Goal: Information Seeking & Learning: Learn about a topic

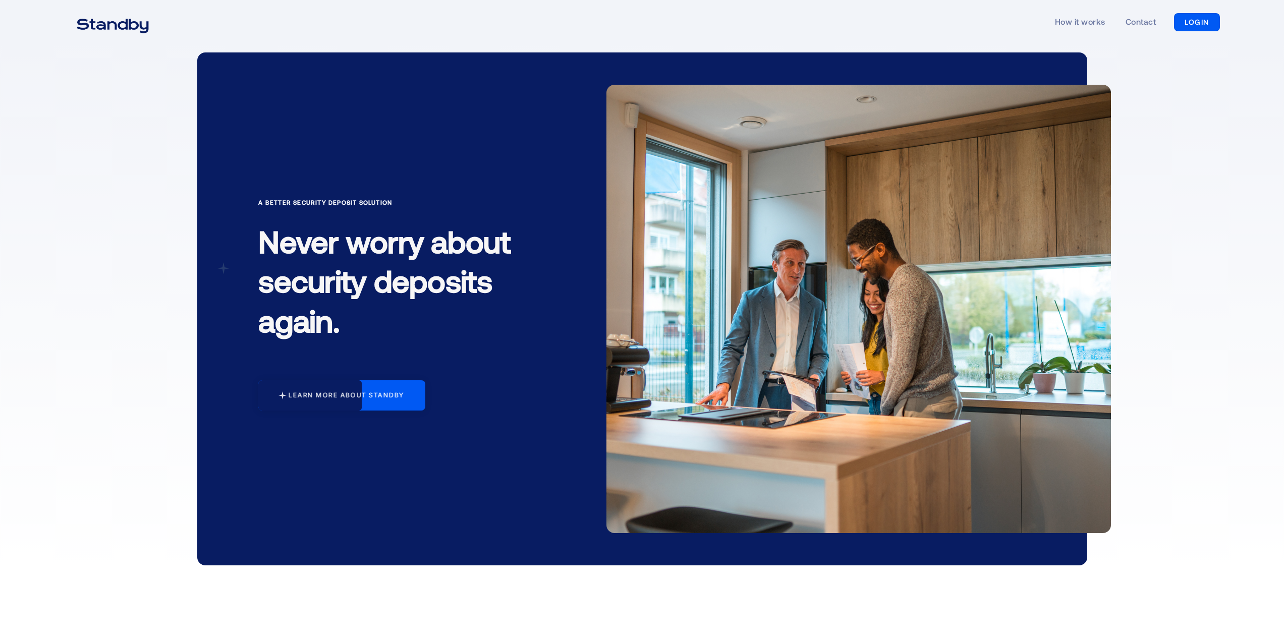
click at [364, 396] on div "Learn more about standby" at bounding box center [346, 395] width 116 height 8
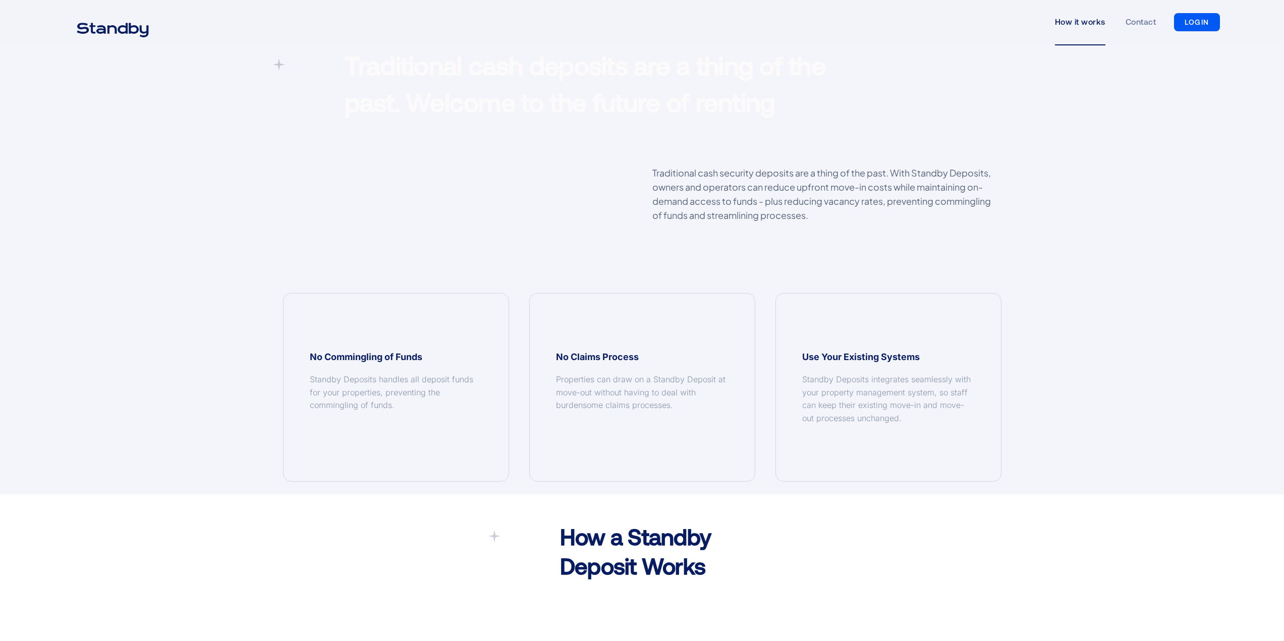
scroll to position [672, 0]
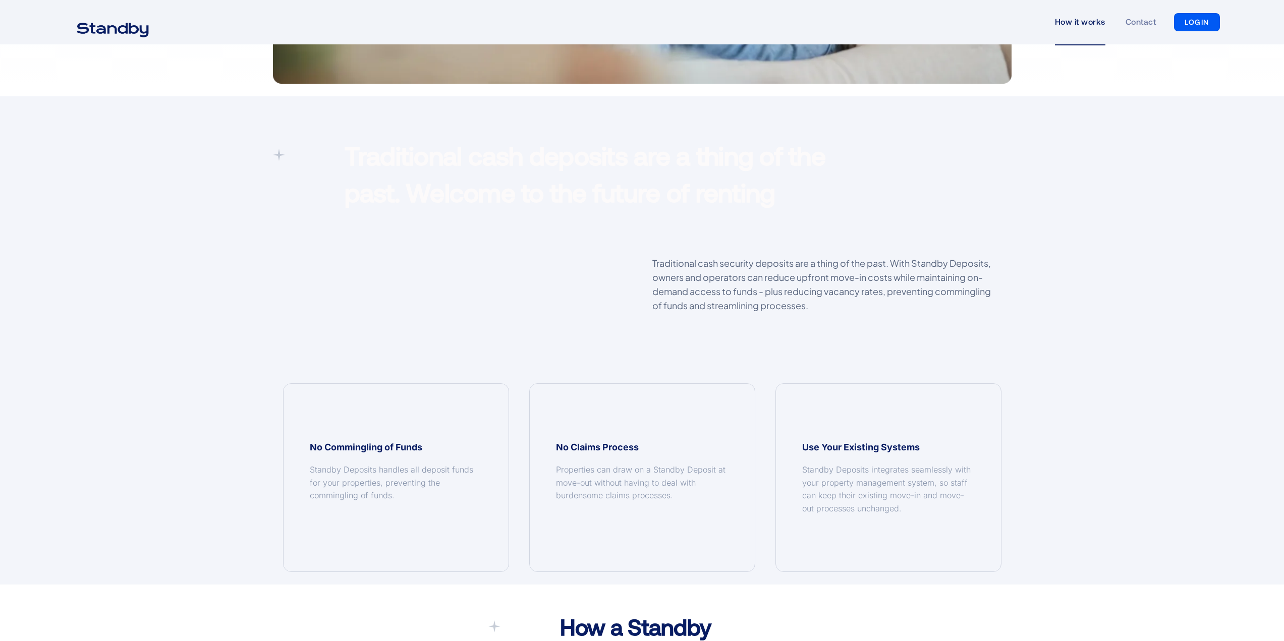
click at [283, 157] on icon at bounding box center [279, 155] width 12 height 12
click at [282, 157] on icon at bounding box center [279, 155] width 12 height 12
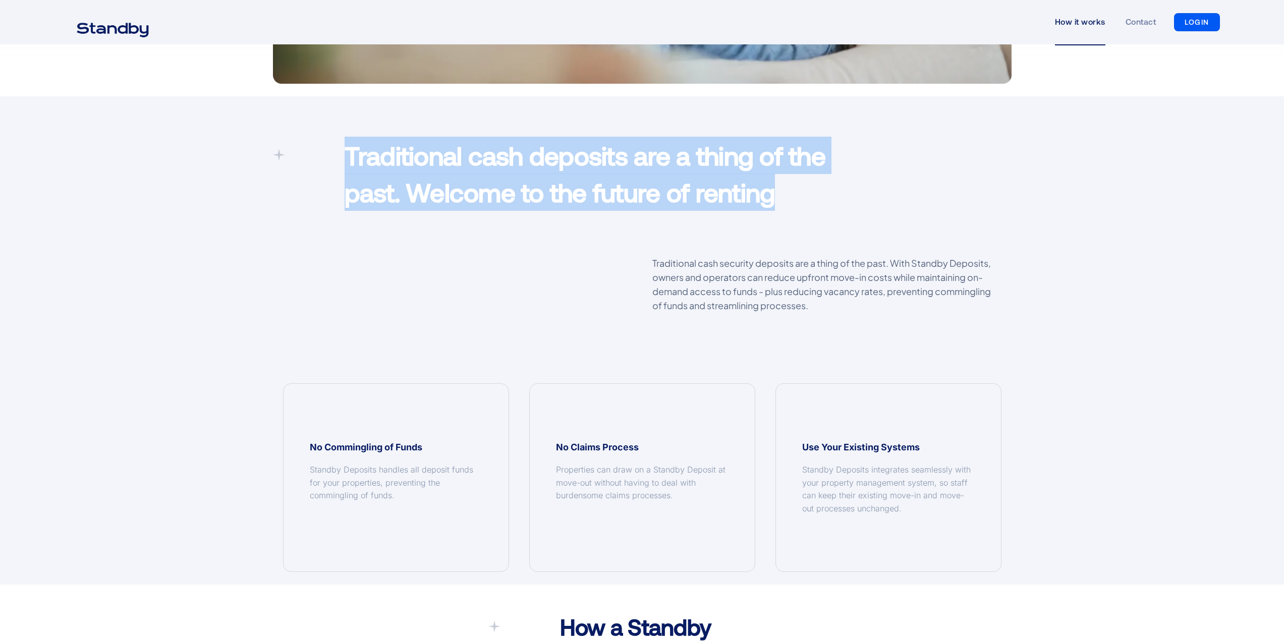
drag, startPoint x: 341, startPoint y: 159, endPoint x: 830, endPoint y: 198, distance: 490.2
click at [830, 198] on div "Traditional cash deposits are a thing of the past. Welcome to the future of ren…" at bounding box center [642, 176] width 739 height 79
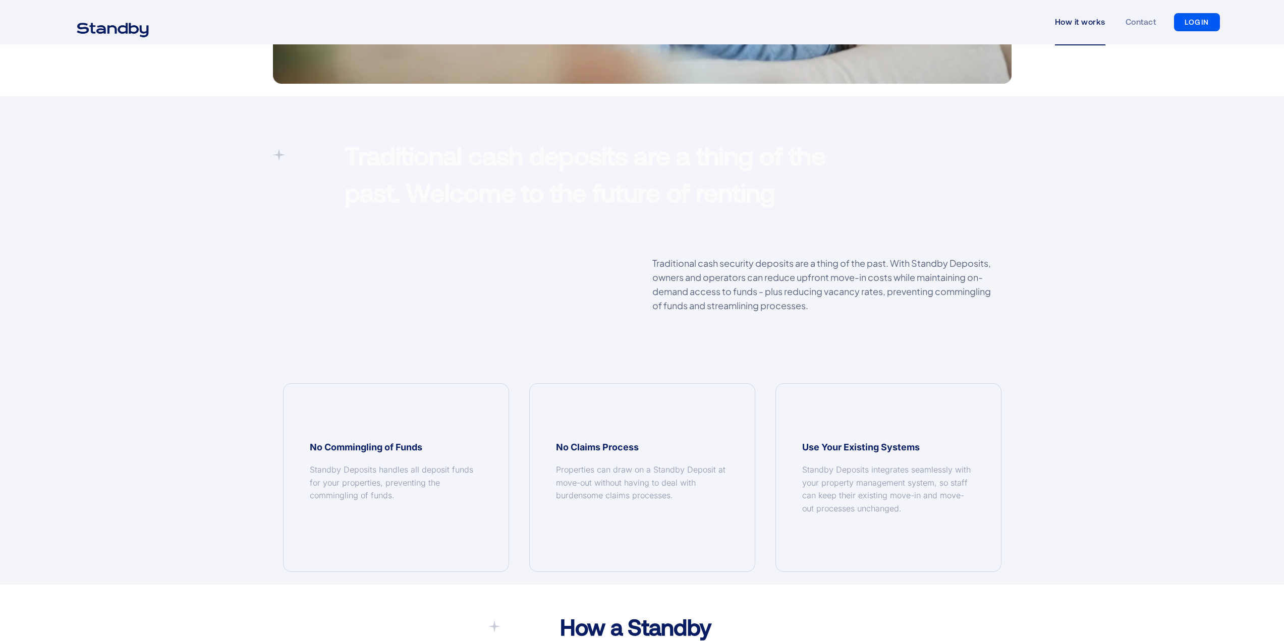
click at [795, 234] on div "Traditional cash deposits are a thing of the past. Welcome to the future of ren…" at bounding box center [642, 355] width 767 height 436
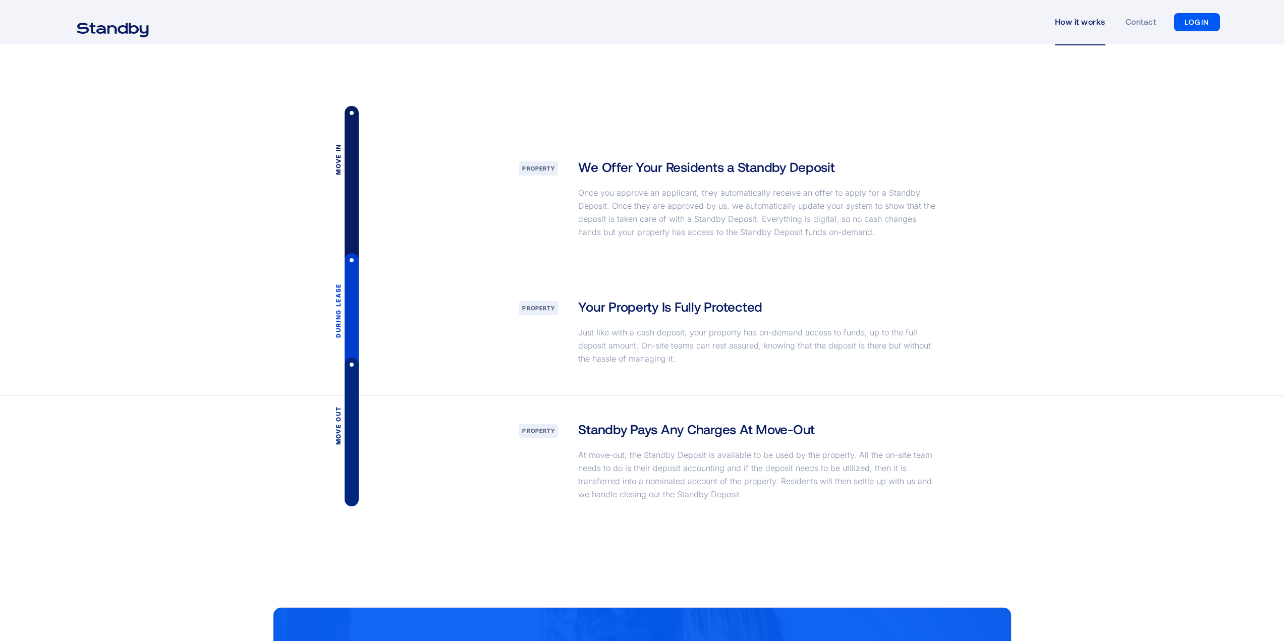
scroll to position [1295, 0]
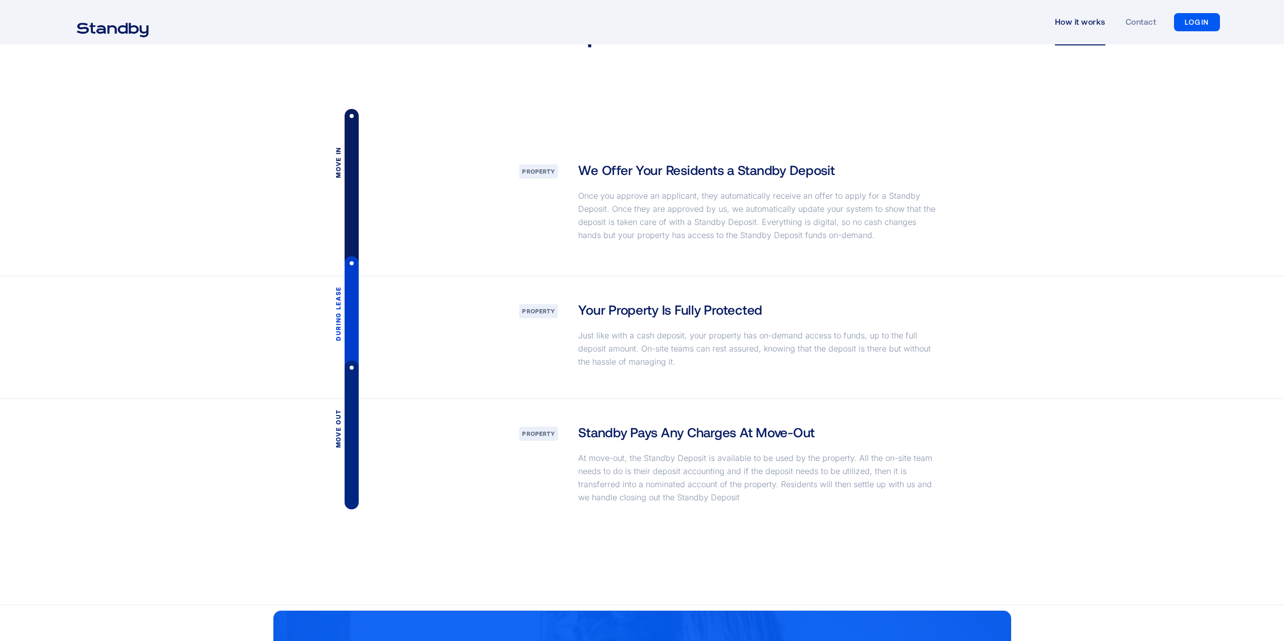
click at [341, 149] on div "Move in" at bounding box center [338, 197] width 8 height 101
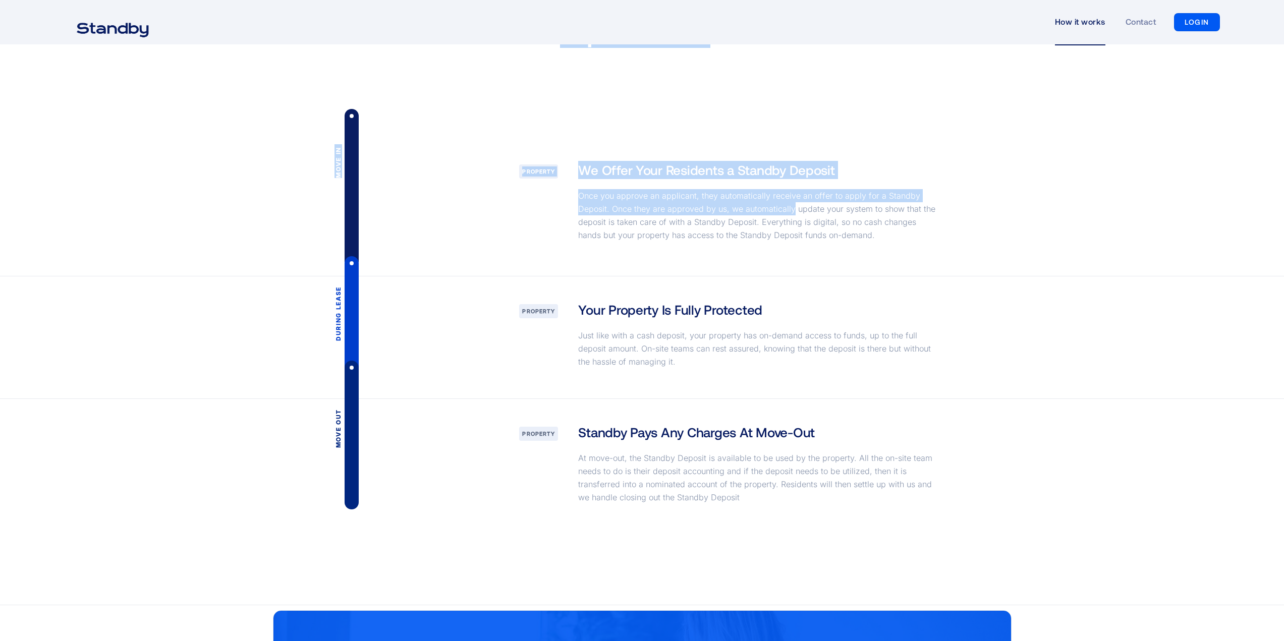
drag, startPoint x: 328, startPoint y: 129, endPoint x: 791, endPoint y: 205, distance: 469.3
click at [791, 205] on div "A simpler Deposit Solution Eliminate the hassle of traditional security deposit…" at bounding box center [642, 229] width 1284 height 2959
click at [791, 208] on p "Once you approve an applicant, they automatically receive an offer to apply for…" at bounding box center [759, 215] width 362 height 52
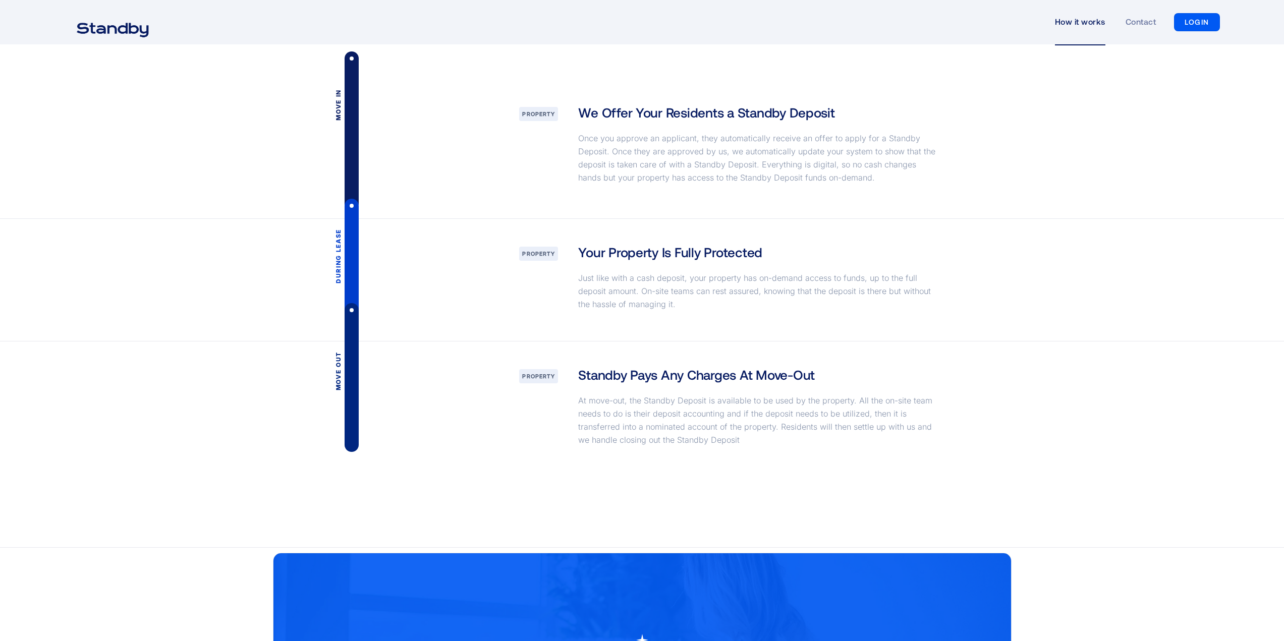
scroll to position [1362, 0]
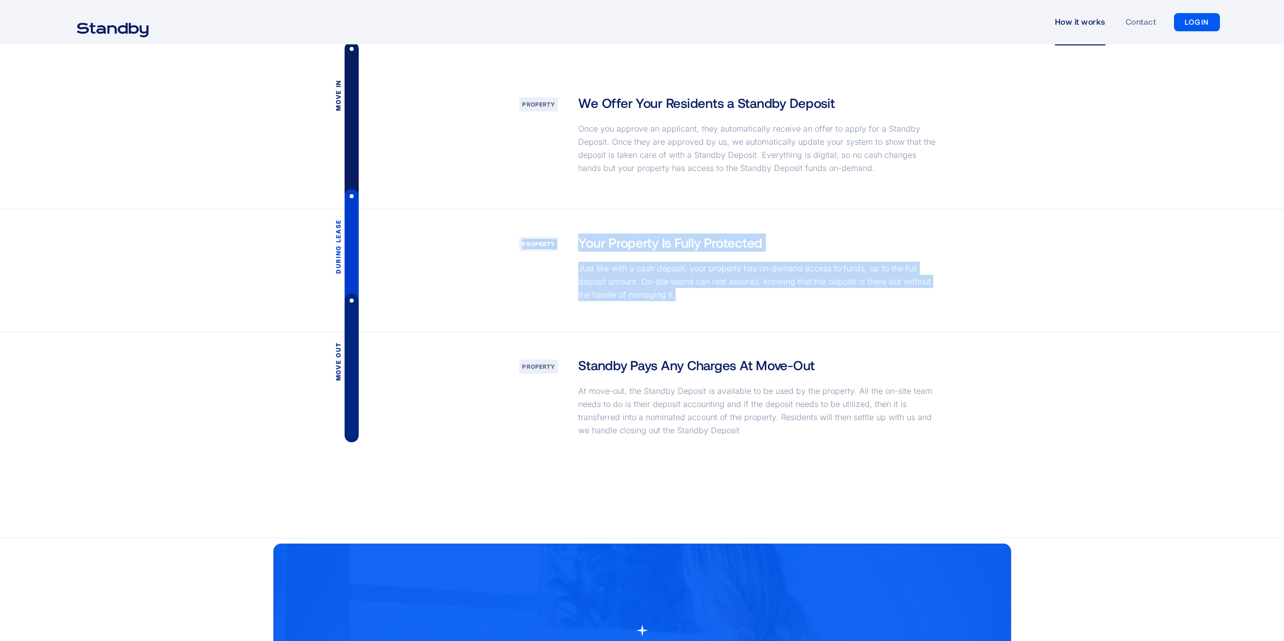
drag, startPoint x: 515, startPoint y: 270, endPoint x: 737, endPoint y: 305, distance: 224.1
click at [737, 305] on div "During lease Property Your Property Is Fully Protected Just like with a cash de…" at bounding box center [642, 270] width 739 height 122
click at [737, 305] on div "Your Property Is Fully Protected Just like with a cash deposit, your property h…" at bounding box center [759, 271] width 382 height 74
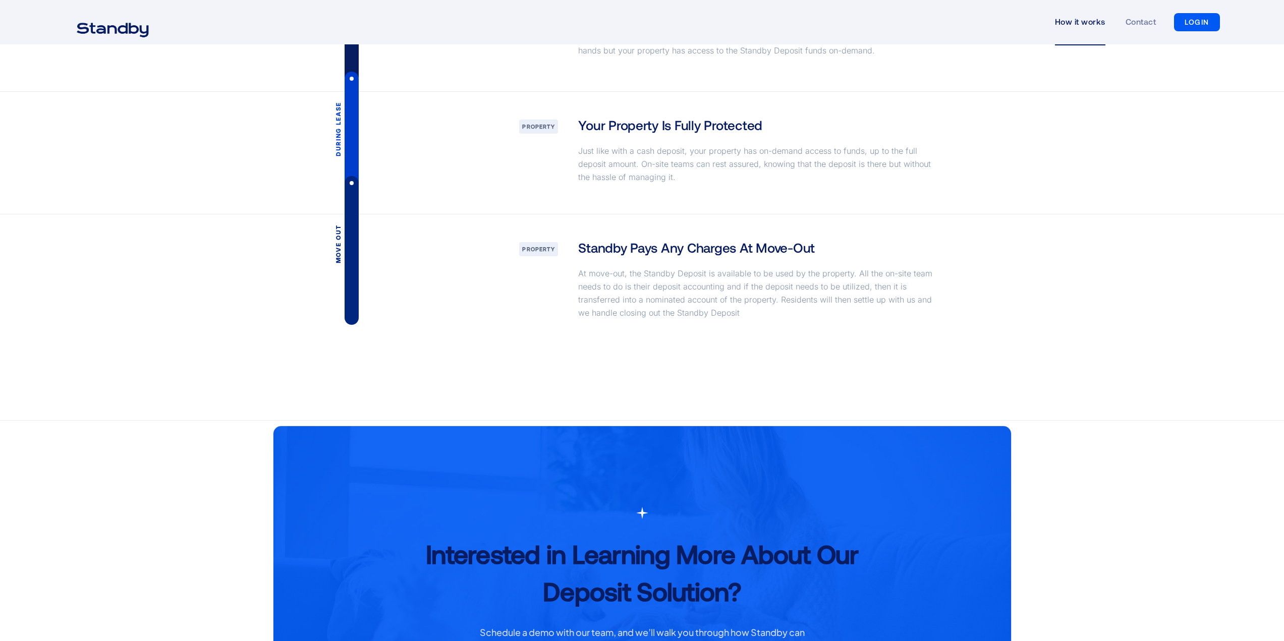
click at [664, 292] on p "At move-out, the Standby Deposit is available to be used by the property. All t…" at bounding box center [759, 293] width 362 height 52
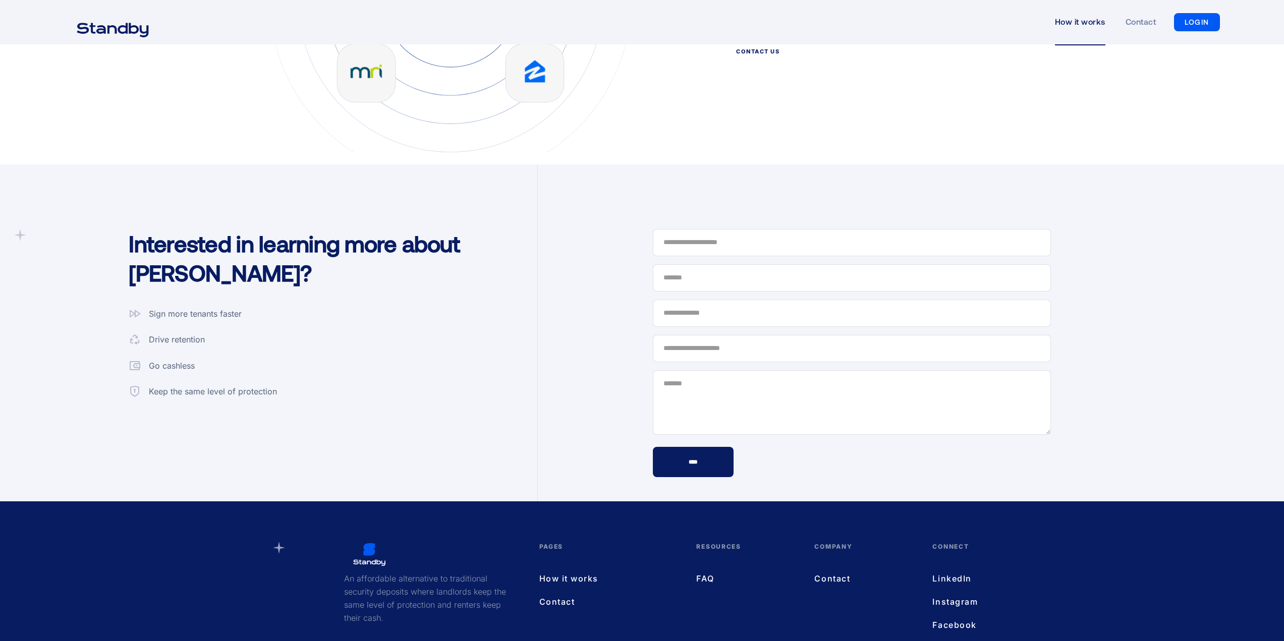
scroll to position [2505, 0]
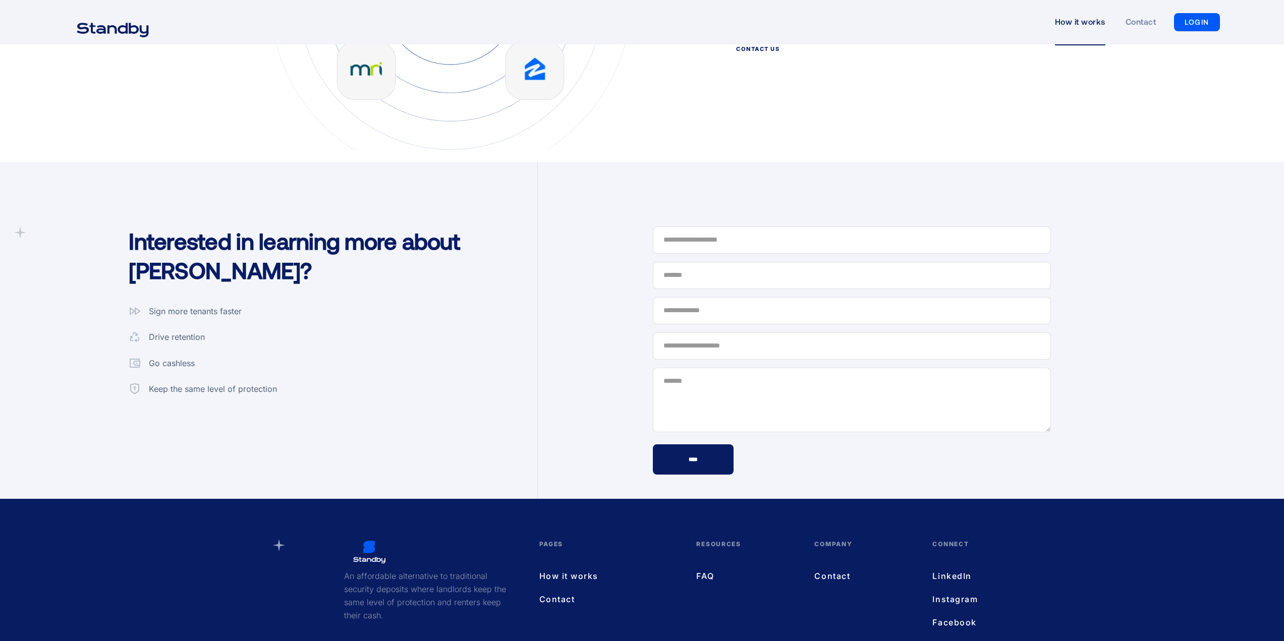
click at [185, 338] on div "Drive retention" at bounding box center [177, 337] width 56 height 13
click at [188, 353] on div "Sign more tenants faster Drive retention Go cashless Keep the same level of pro…" at bounding box center [203, 350] width 148 height 91
click at [181, 366] on div "Go cashless" at bounding box center [172, 363] width 46 height 13
drag, startPoint x: 175, startPoint y: 382, endPoint x: 184, endPoint y: 389, distance: 11.2
click at [177, 384] on div "Sign more tenants faster Drive retention Go cashless Keep the same level of pro…" at bounding box center [203, 350] width 148 height 91
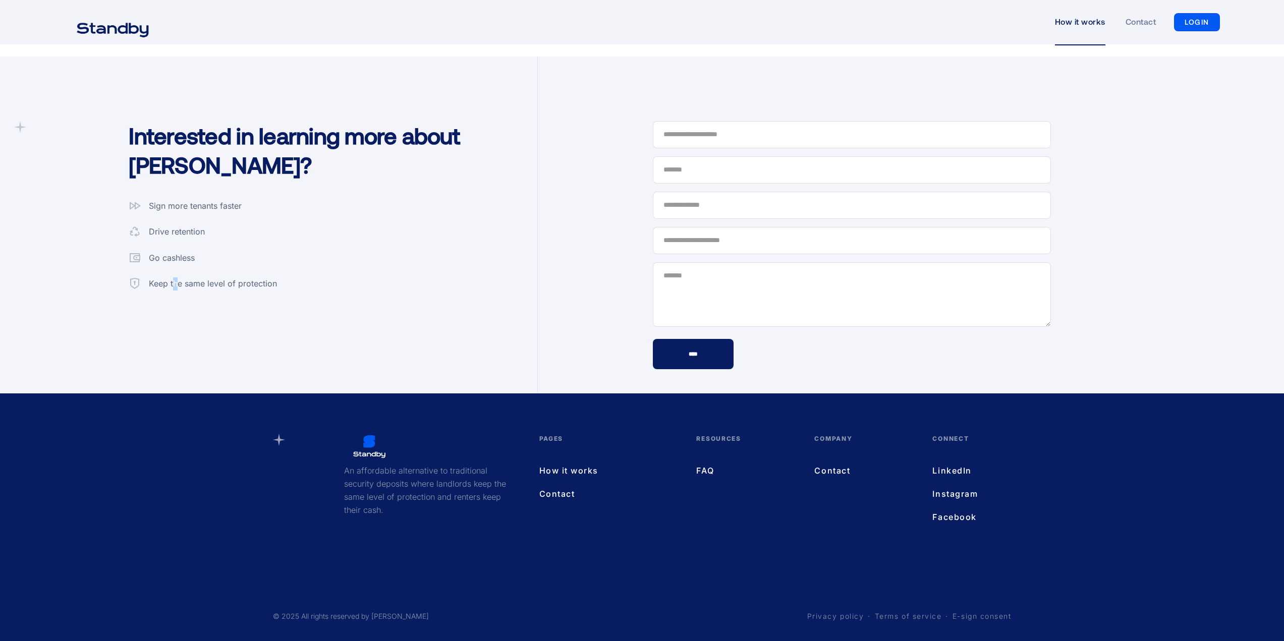
scroll to position [2611, 0]
drag, startPoint x: 283, startPoint y: 441, endPoint x: 306, endPoint y: 448, distance: 24.3
click at [306, 448] on div "An affordable alternative to traditional security deposits where landlords keep…" at bounding box center [396, 479] width 246 height 93
drag, startPoint x: 339, startPoint y: 456, endPoint x: 490, endPoint y: 510, distance: 159.9
click at [490, 510] on div "An affordable alternative to traditional security deposits where landlords keep…" at bounding box center [426, 479] width 185 height 93
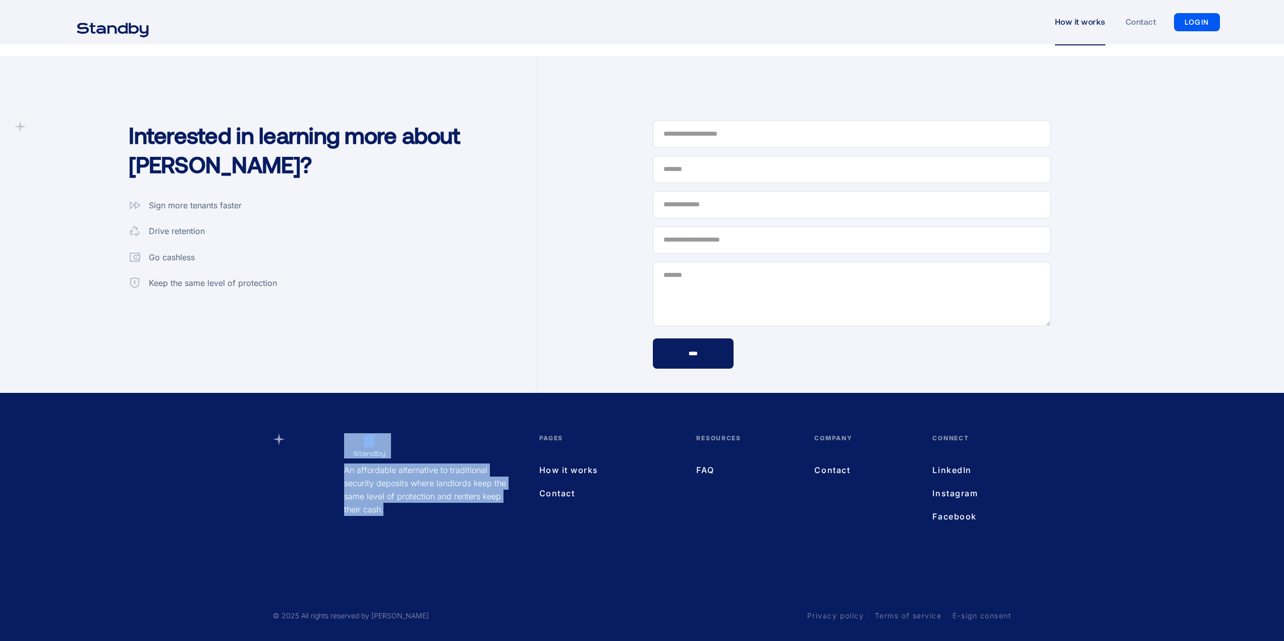
click at [456, 511] on p "An affordable alternative to traditional security deposits where landlords keep…" at bounding box center [426, 489] width 164 height 52
click at [448, 508] on p "An affordable alternative to traditional security deposits where landlords keep…" at bounding box center [426, 489] width 164 height 52
click at [576, 475] on link "How it works" at bounding box center [607, 469] width 137 height 13
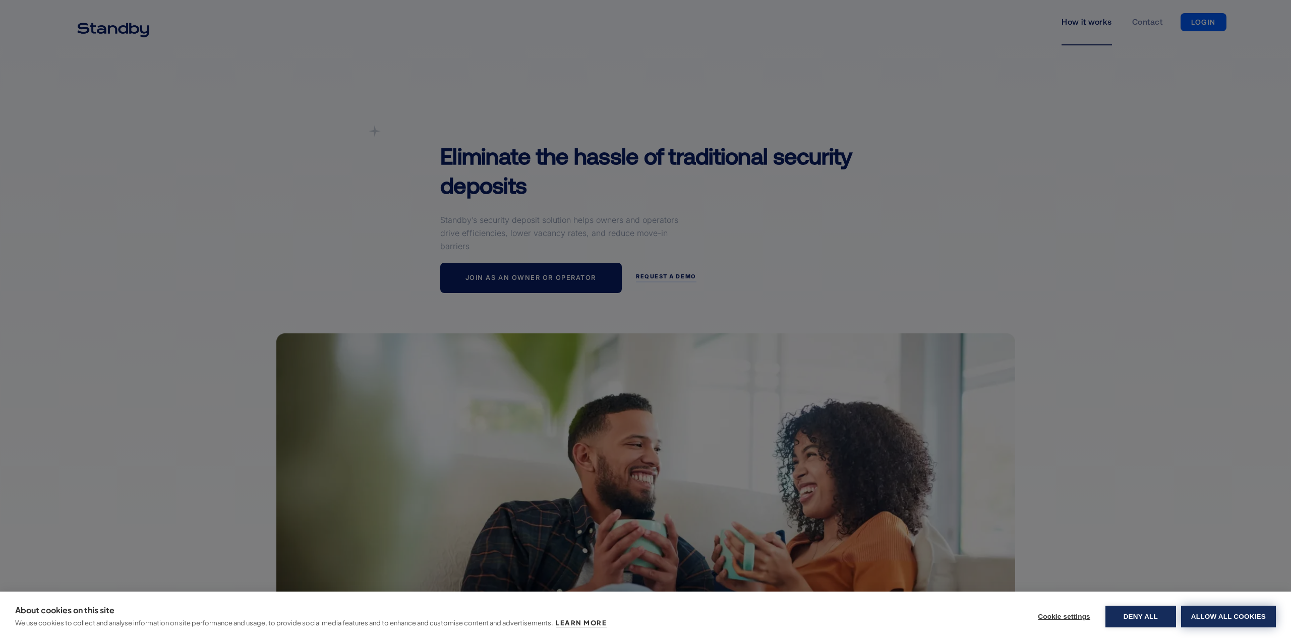
click at [1213, 623] on button "Allow all cookies" at bounding box center [1228, 617] width 95 height 22
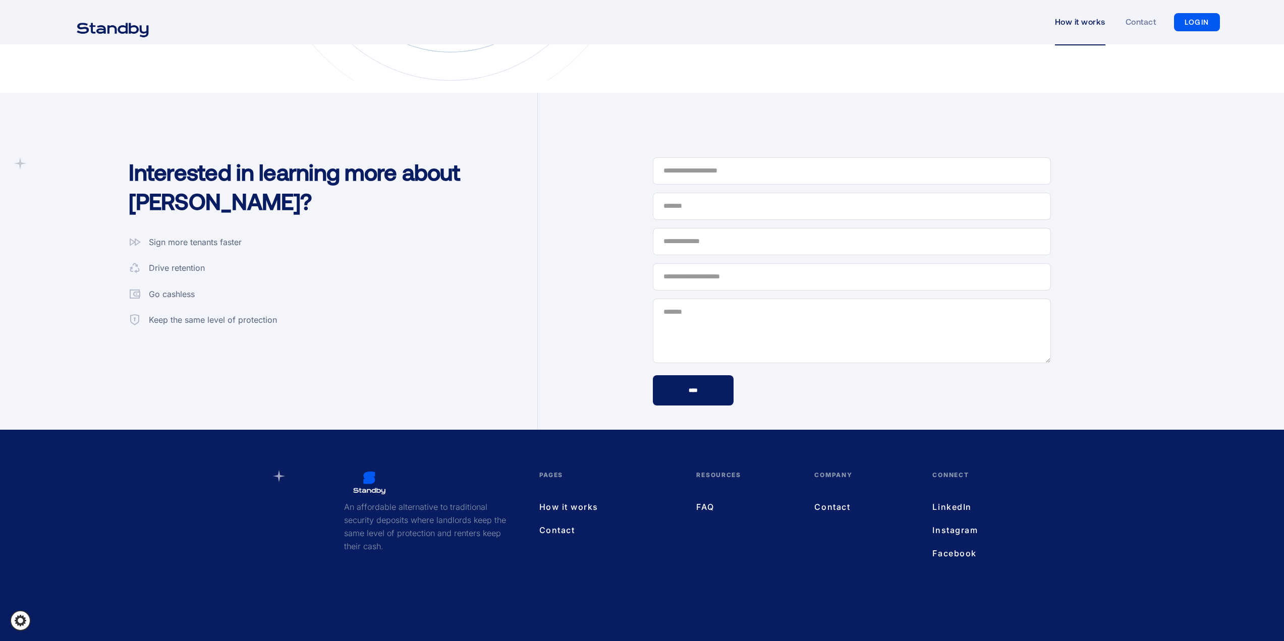
scroll to position [2611, 0]
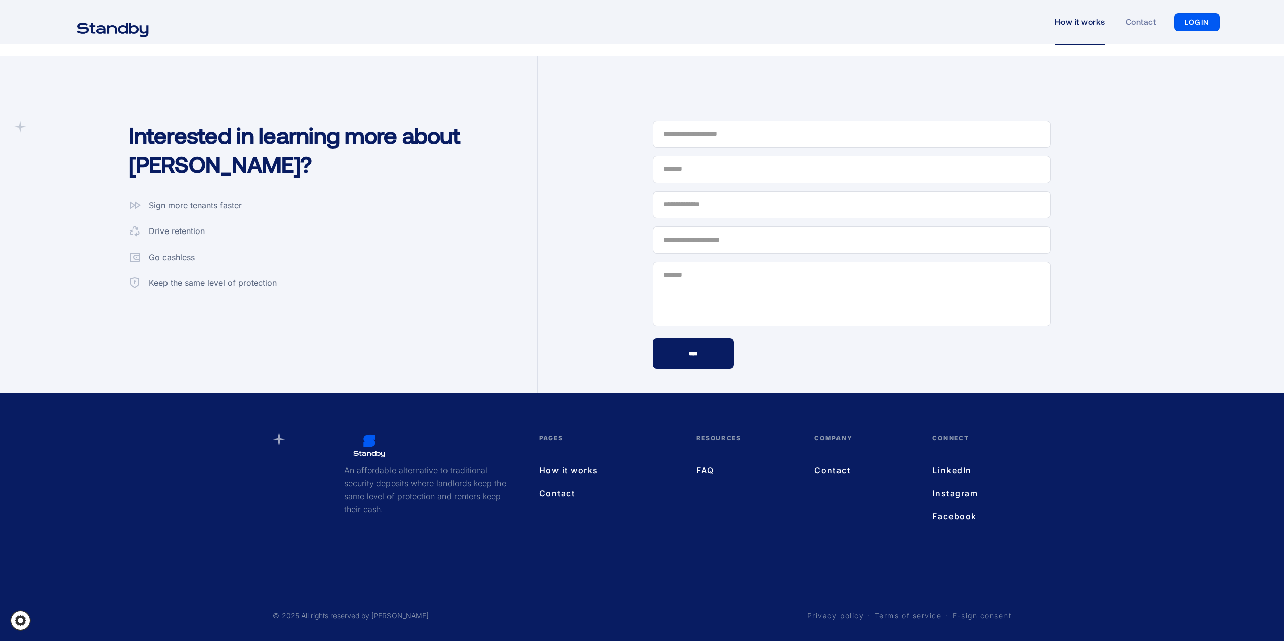
click at [699, 470] on link "FAQ" at bounding box center [745, 469] width 98 height 13
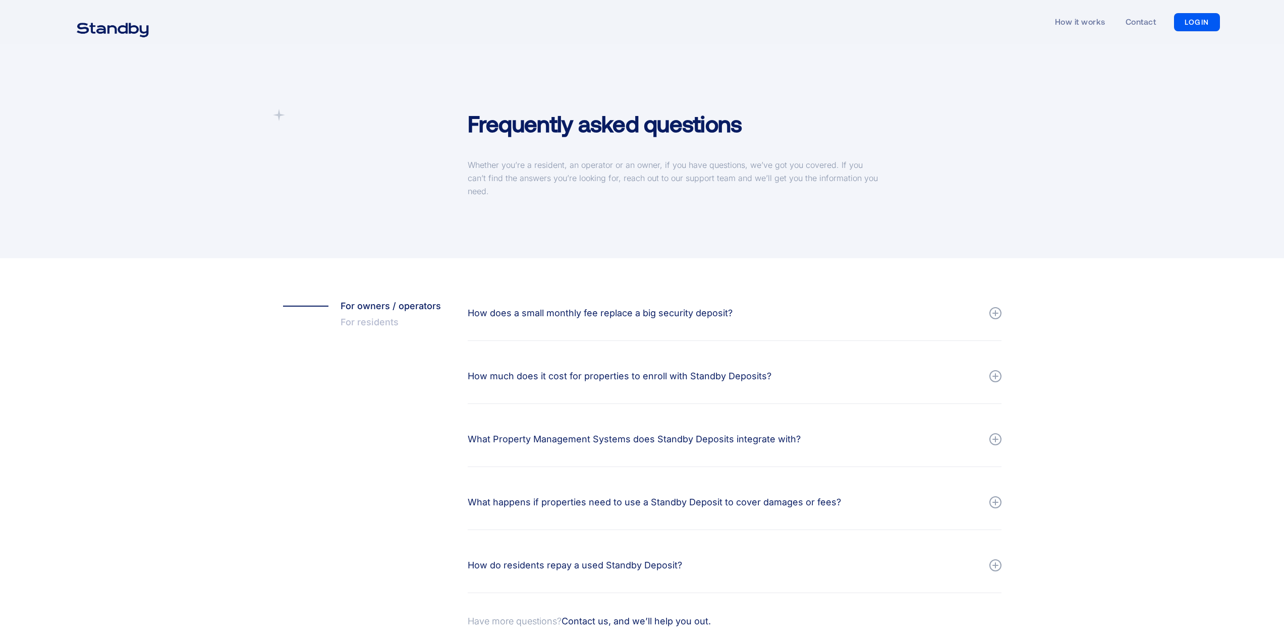
click at [706, 315] on div "How does a small monthly fee replace a big security deposit?" at bounding box center [600, 313] width 265 height 14
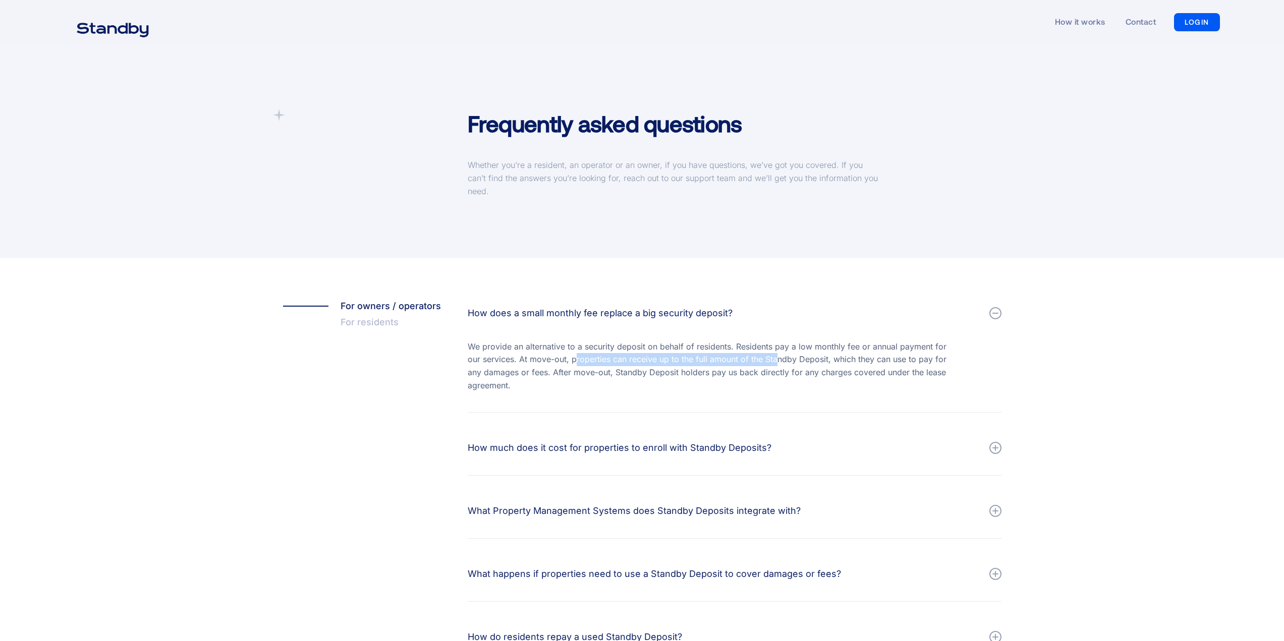
drag, startPoint x: 576, startPoint y: 365, endPoint x: 777, endPoint y: 363, distance: 200.7
click at [777, 363] on div "We provide an alternative to a security deposit on behalf of residents. Residen…" at bounding box center [708, 365] width 481 height 51
click at [840, 361] on div "We provide an alternative to a security deposit on behalf of residents. Residen…" at bounding box center [708, 365] width 481 height 51
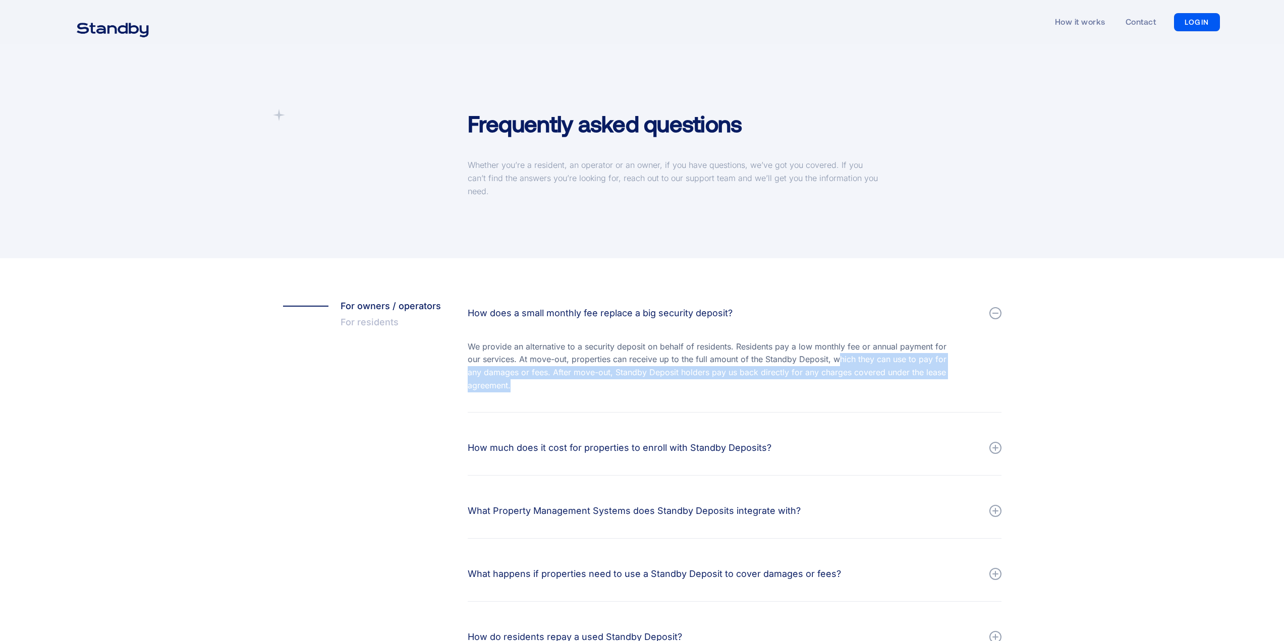
drag, startPoint x: 837, startPoint y: 361, endPoint x: 680, endPoint y: 379, distance: 157.9
click at [680, 379] on div "We provide an alternative to a security deposit on behalf of residents. Residen…" at bounding box center [708, 365] width 481 height 51
click at [619, 386] on div "We provide an alternative to a security deposit on behalf of residents. Residen…" at bounding box center [708, 365] width 481 height 51
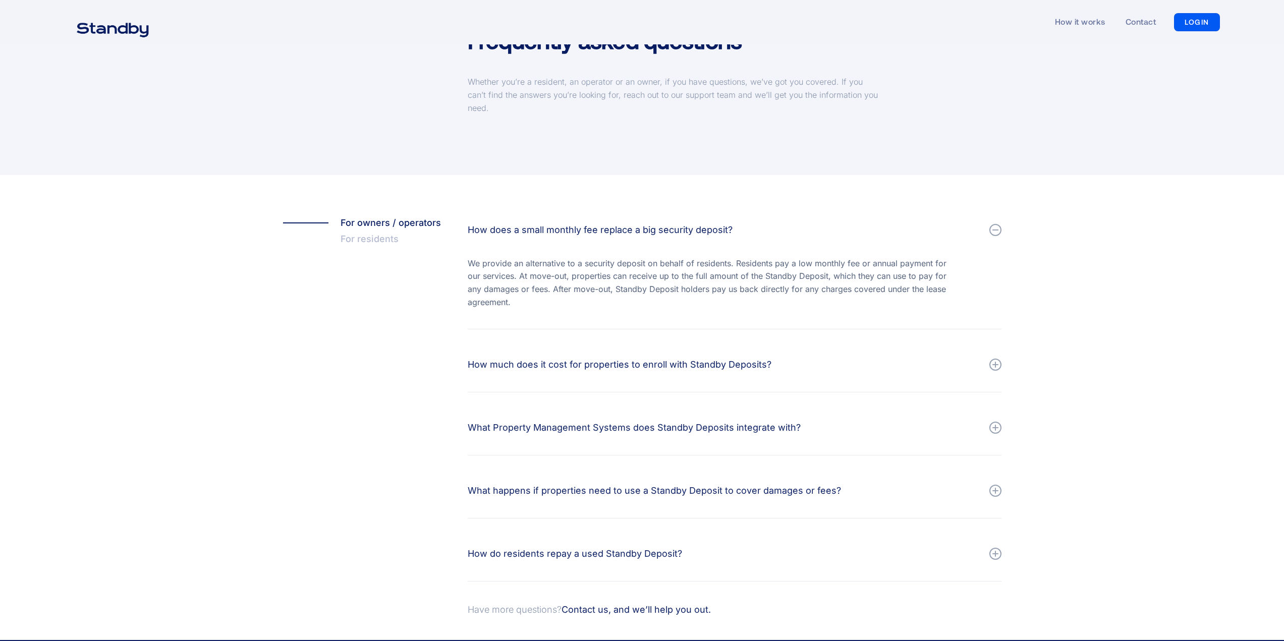
scroll to position [101, 0]
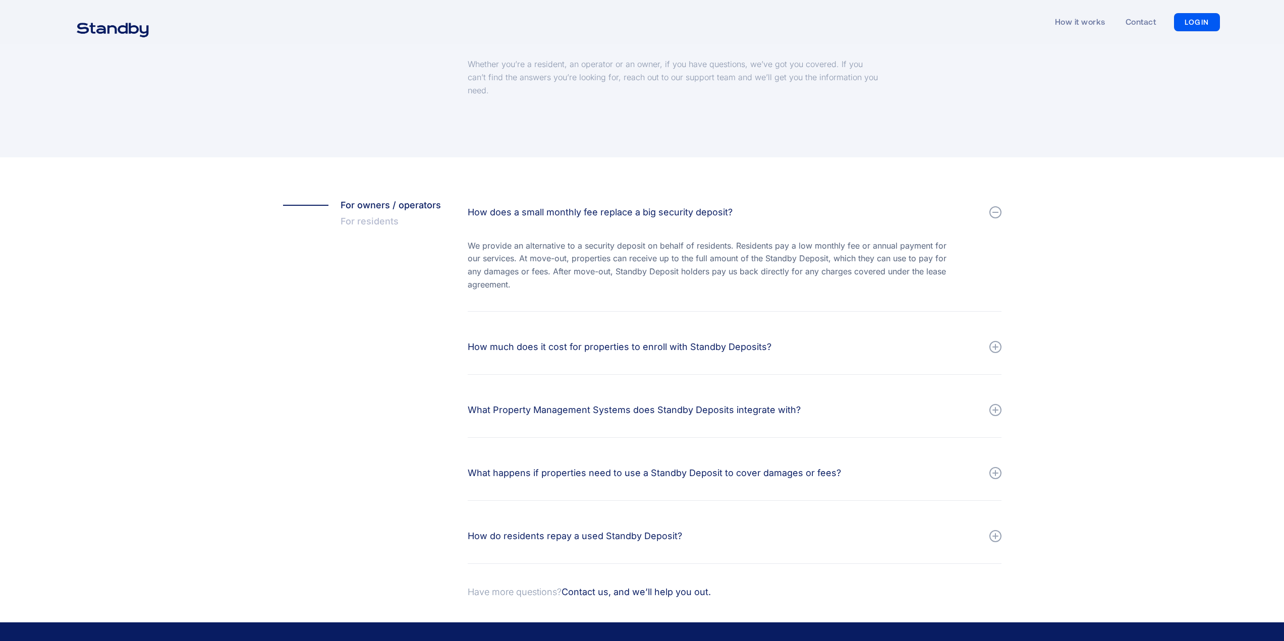
click at [481, 356] on div "How much does it cost for properties to enroll with Standby Deposits?" at bounding box center [735, 347] width 534 height 30
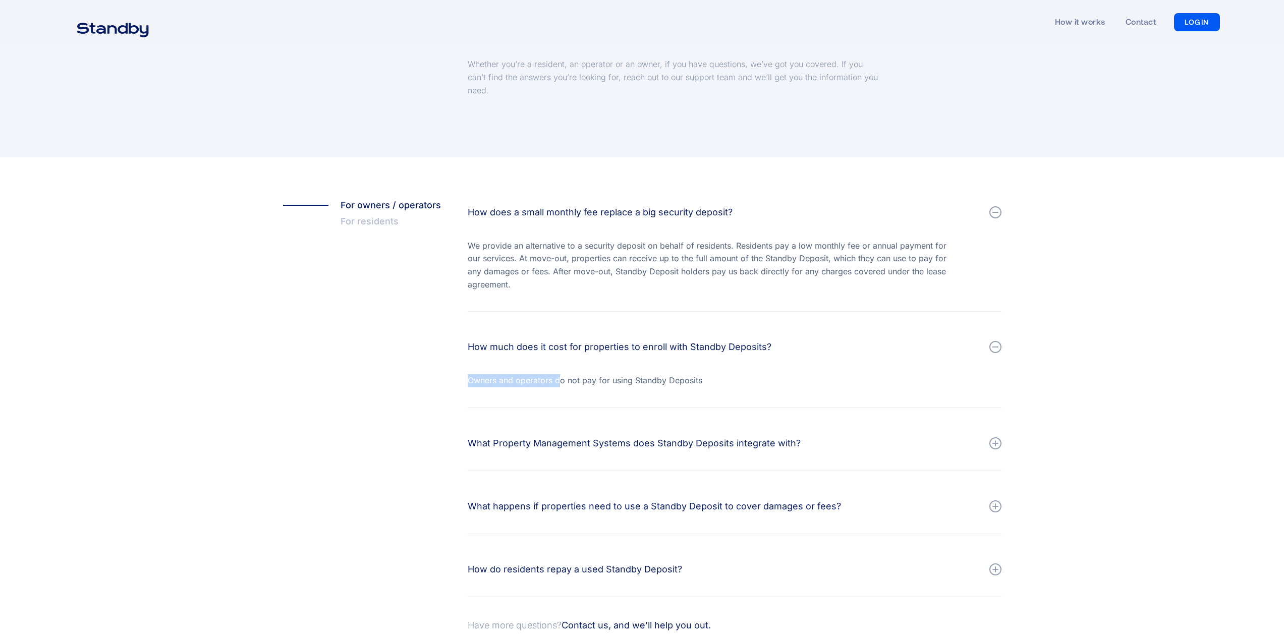
drag, startPoint x: 468, startPoint y: 380, endPoint x: 560, endPoint y: 384, distance: 92.9
click at [560, 384] on div "Owners and operators do not pay for using Standby Deposits" at bounding box center [708, 380] width 481 height 13
click at [591, 387] on div "Owners and operators do not pay for using Standby Deposits" at bounding box center [708, 380] width 481 height 13
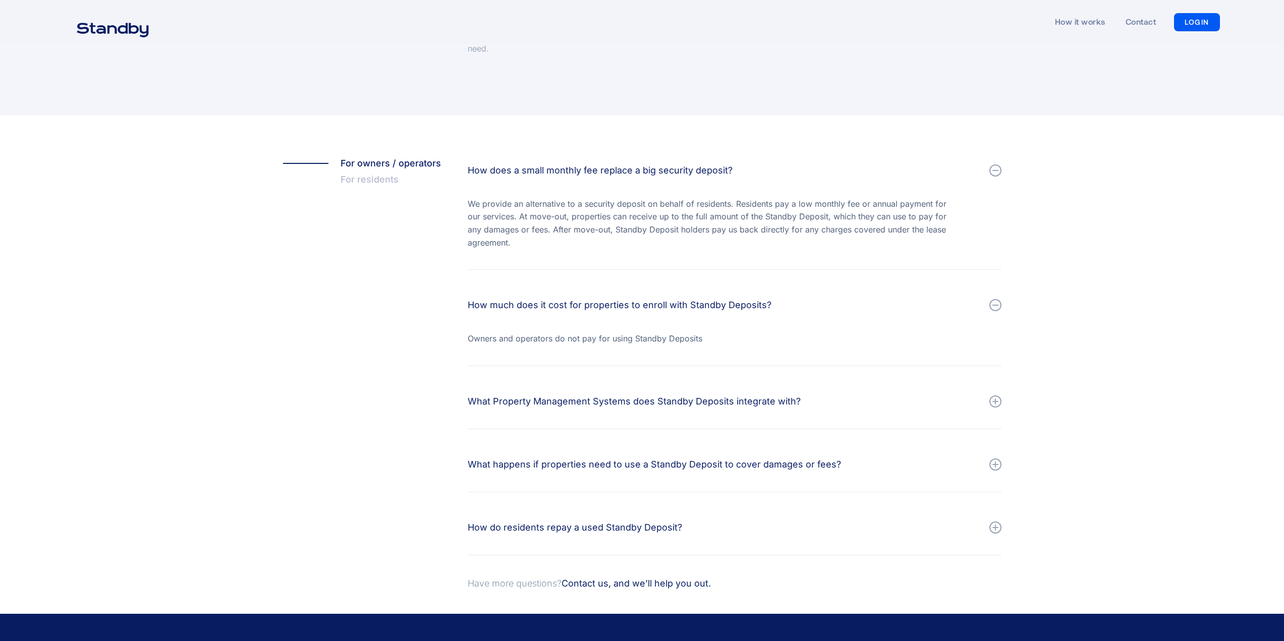
scroll to position [168, 0]
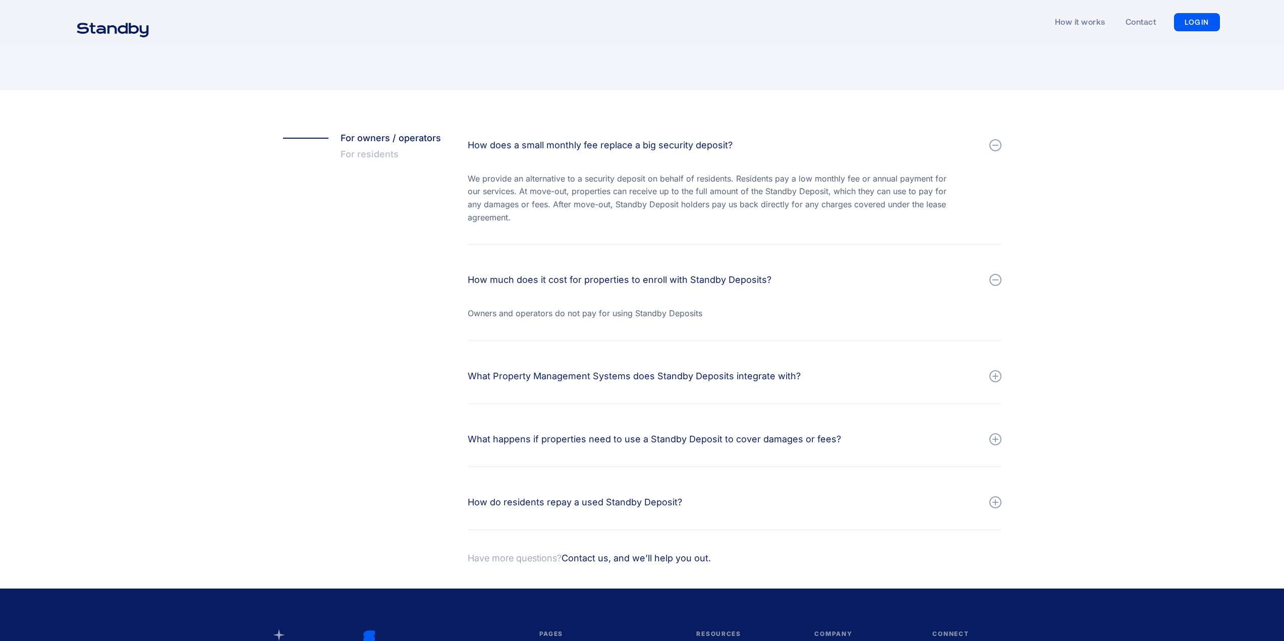
click at [504, 378] on div "What Property Management Systems does Standby Deposits integrate with?" at bounding box center [634, 376] width 333 height 14
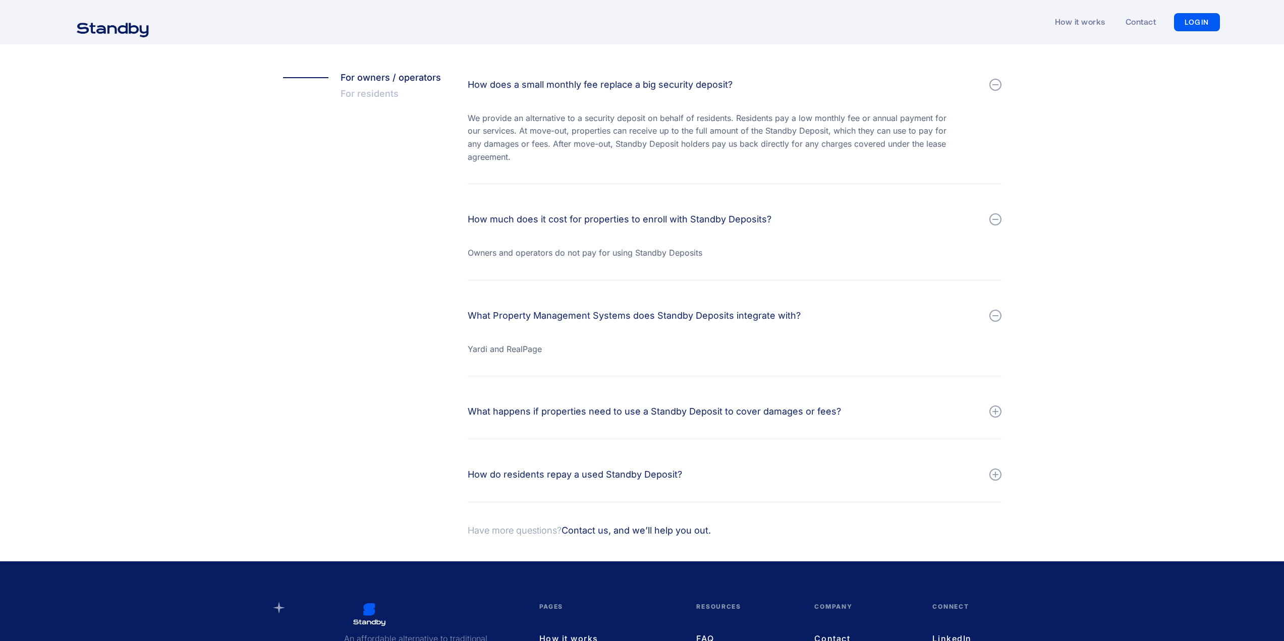
scroll to position [252, 0]
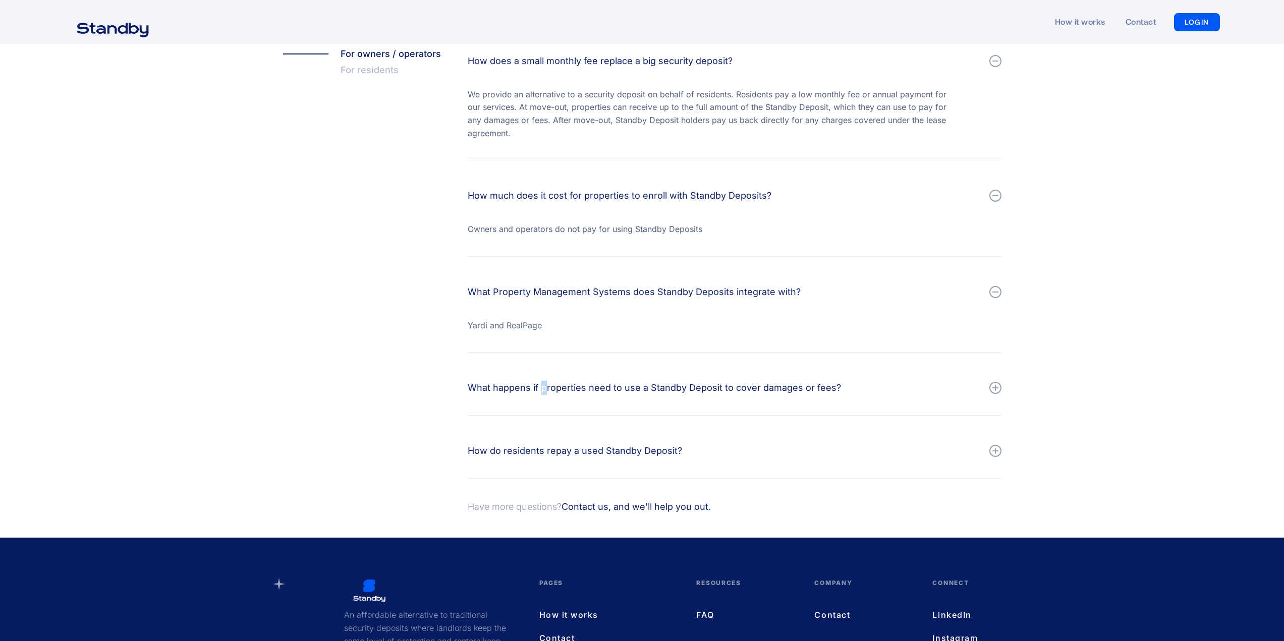
click at [542, 394] on div "What happens if properties need to use a Standby Deposit to cover damages or fe…" at bounding box center [654, 388] width 373 height 14
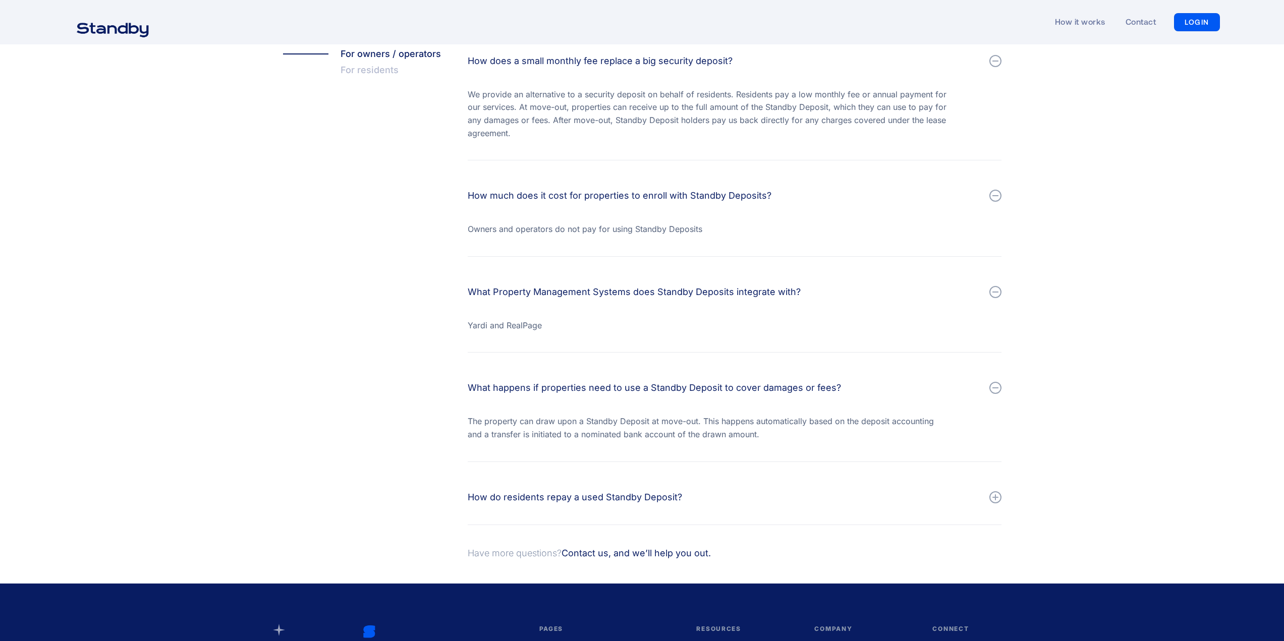
click at [469, 406] on div "What happens if properties need to use a Standby Deposit to cover damages or fe…" at bounding box center [735, 417] width 534 height 89
drag, startPoint x: 462, startPoint y: 422, endPoint x: 707, endPoint y: 438, distance: 245.1
click at [707, 438] on div "How does a small monthly fee replace a big security deposit? We provide an alte…" at bounding box center [734, 308] width 554 height 525
click at [540, 506] on div "How do residents repay a used Standby Deposit?" at bounding box center [735, 497] width 534 height 30
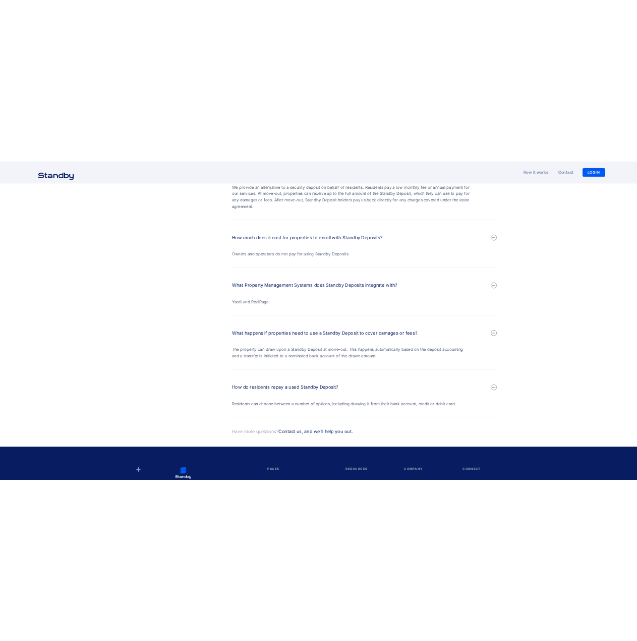
scroll to position [353, 0]
